Goal: Task Accomplishment & Management: Manage account settings

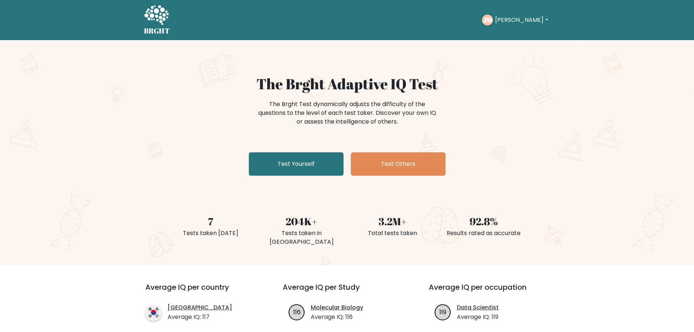
click at [600, 68] on div "The Brght Adaptive IQ Test The Brght Test dynamically adjusts the difficulty of…" at bounding box center [347, 152] width 694 height 225
click at [525, 18] on button "Julieann" at bounding box center [521, 19] width 57 height 9
click at [587, 64] on div "The Brght Adaptive IQ Test The Brght Test dynamically adjusts the difficulty of…" at bounding box center [347, 152] width 694 height 225
click at [528, 25] on div "JM Julieann Dashboard Profile Settings Logout" at bounding box center [516, 20] width 68 height 11
click at [527, 19] on button "Julieann" at bounding box center [521, 19] width 57 height 9
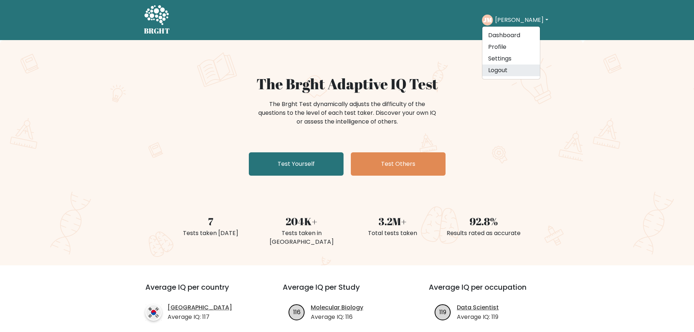
click at [519, 71] on link "Logout" at bounding box center [511, 70] width 58 height 12
